Goal: Navigation & Orientation: Find specific page/section

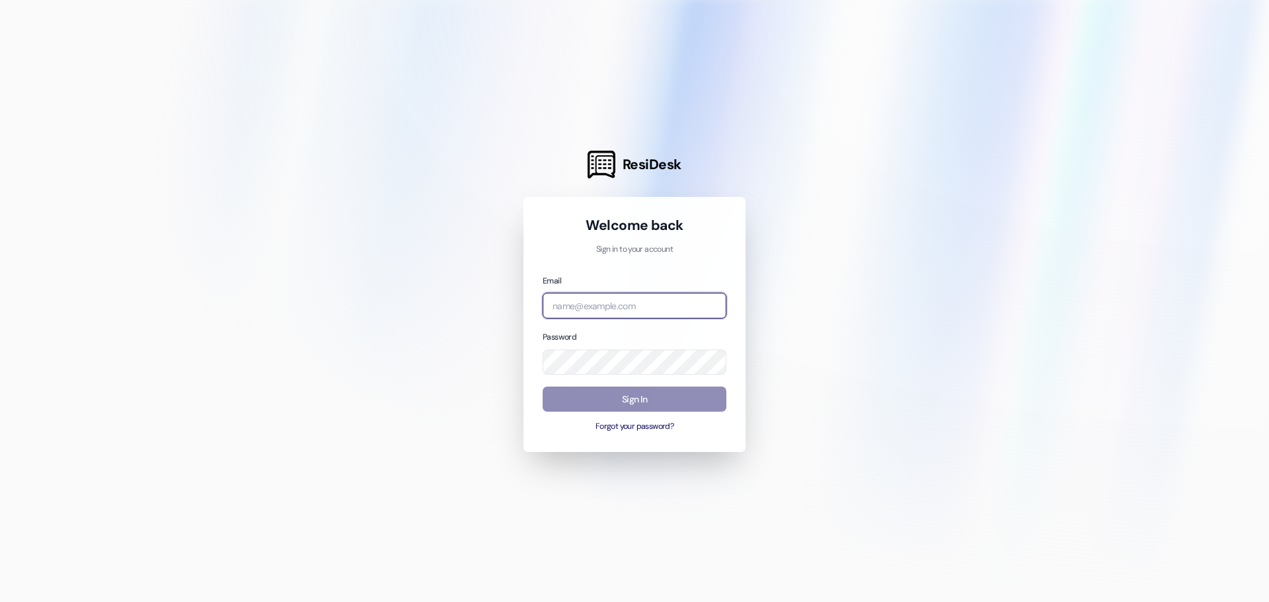
type input "[EMAIL_ADDRESS][DOMAIN_NAME]"
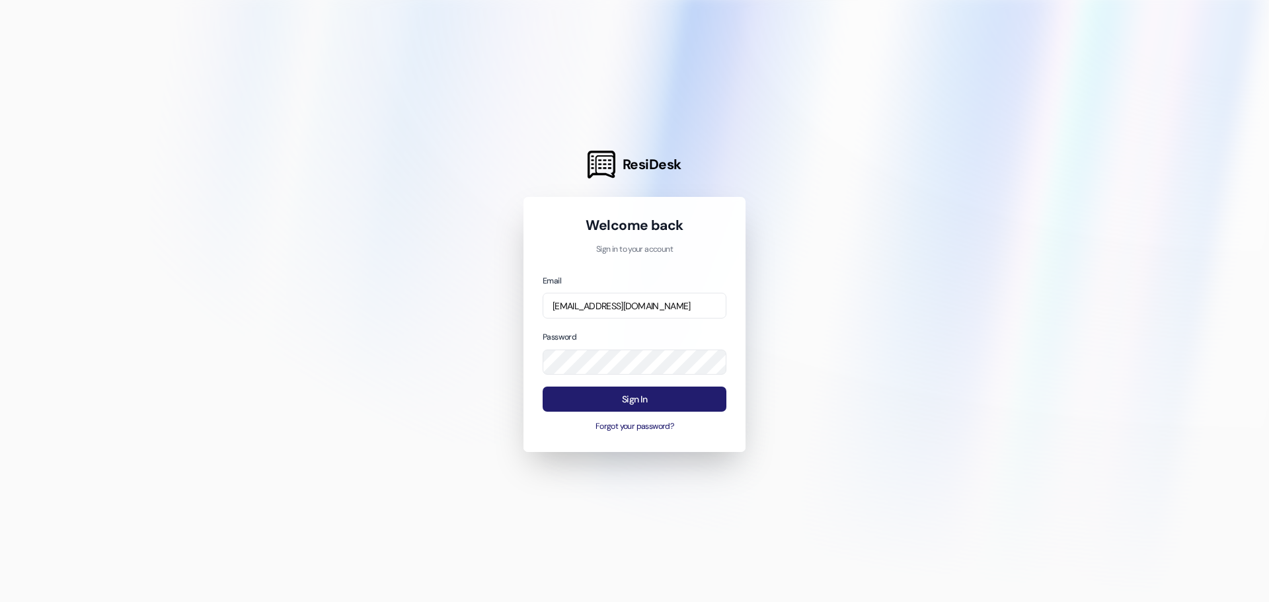
click at [654, 403] on button "Sign In" at bounding box center [635, 400] width 184 height 26
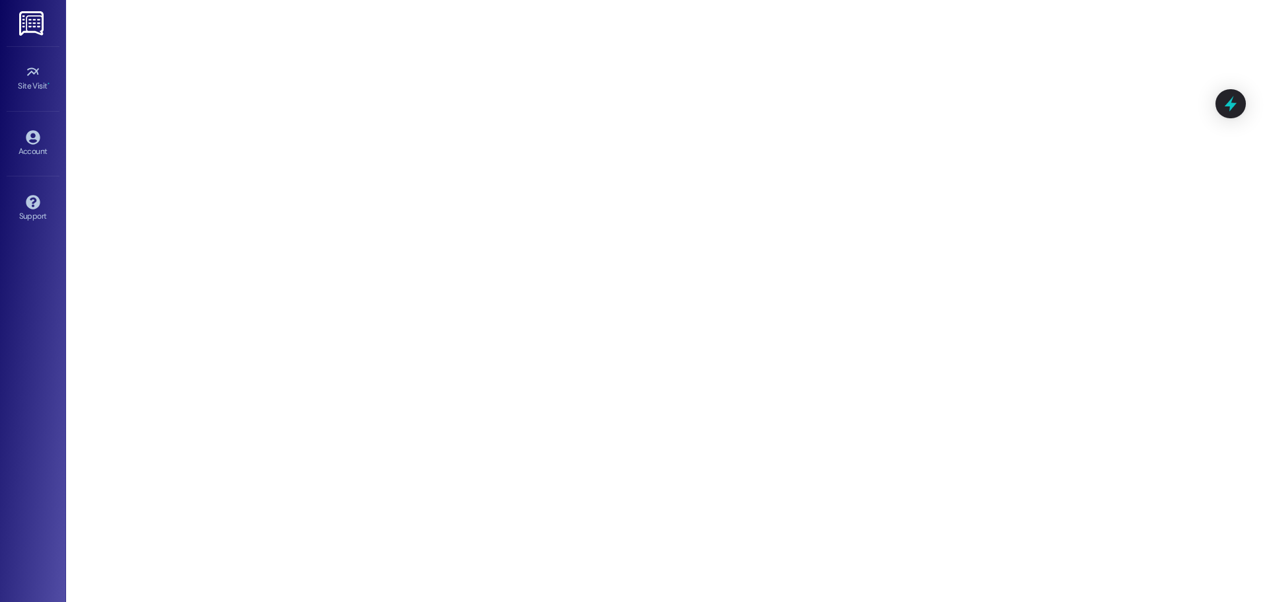
click at [39, 23] on img at bounding box center [32, 23] width 27 height 24
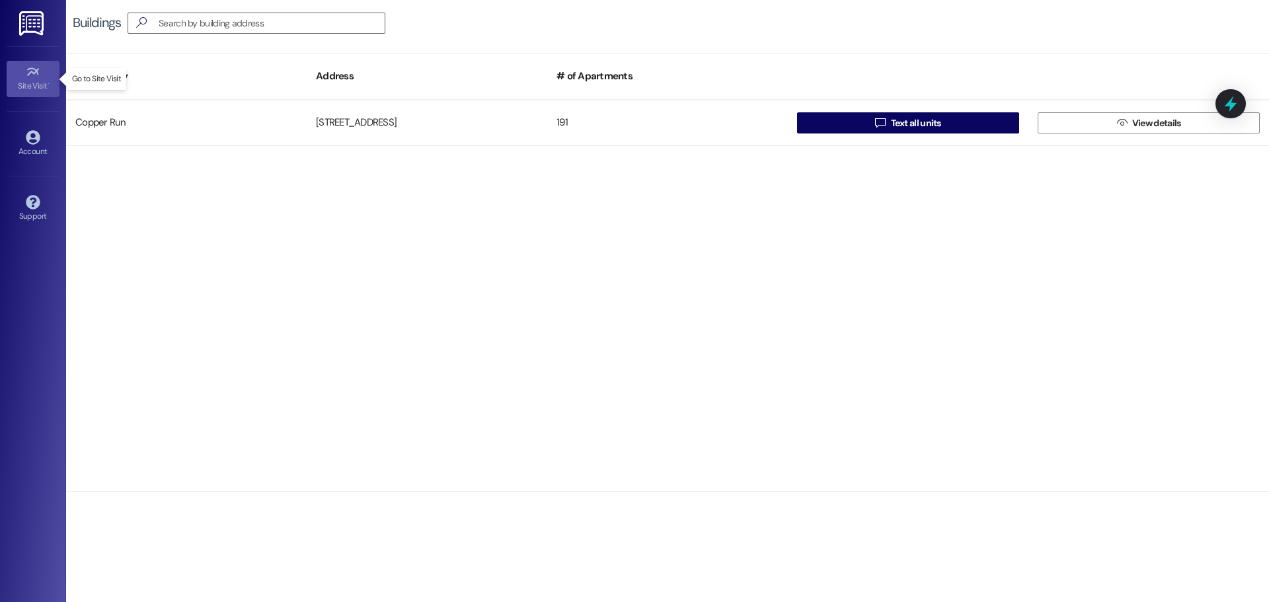
click at [38, 82] on div "Site Visit •" at bounding box center [33, 85] width 66 height 13
